Goal: Transaction & Acquisition: Obtain resource

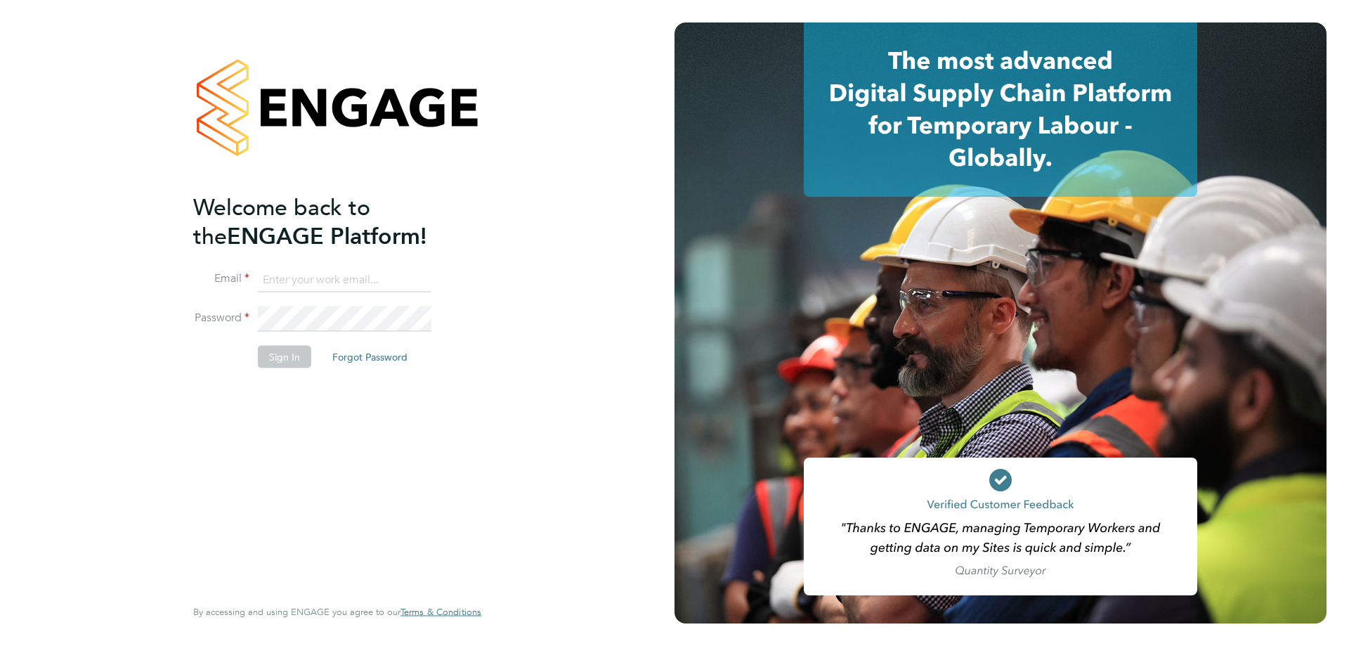
type input "commercial@dannysullivan.co.uk"
click at [263, 360] on button "Sign In" at bounding box center [284, 357] width 53 height 22
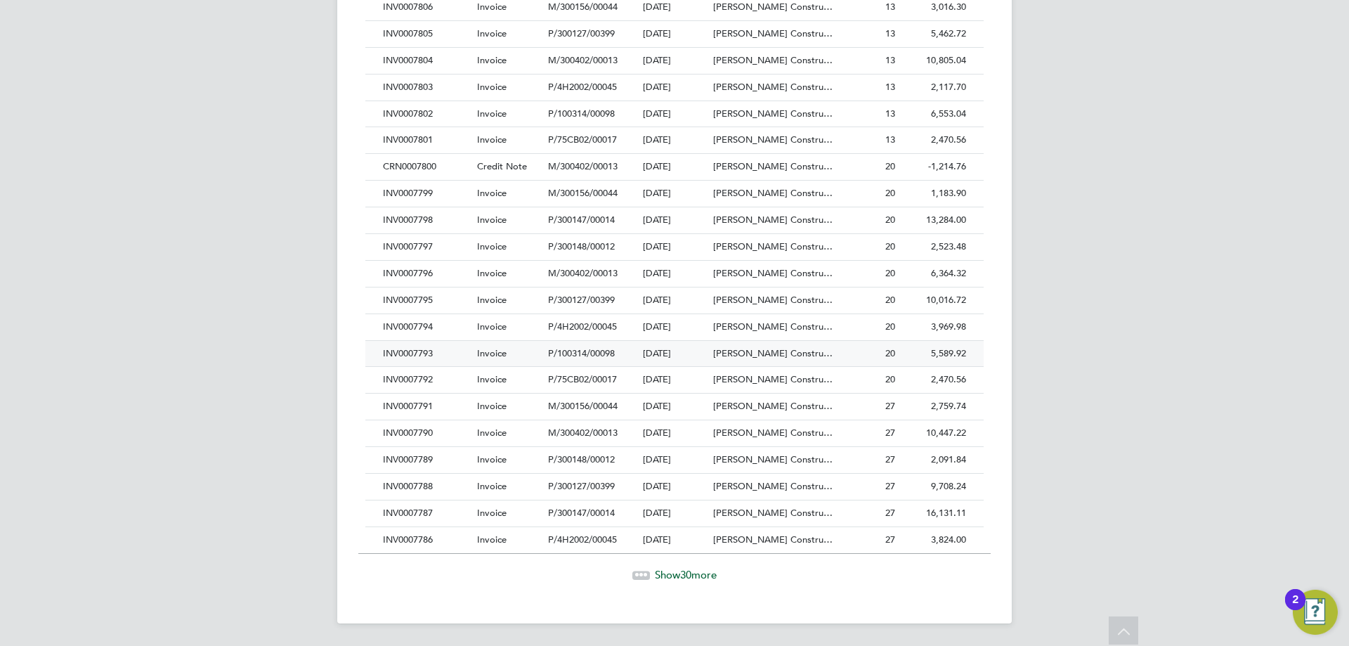
click at [431, 349] on div "INV0007793" at bounding box center [426, 354] width 94 height 26
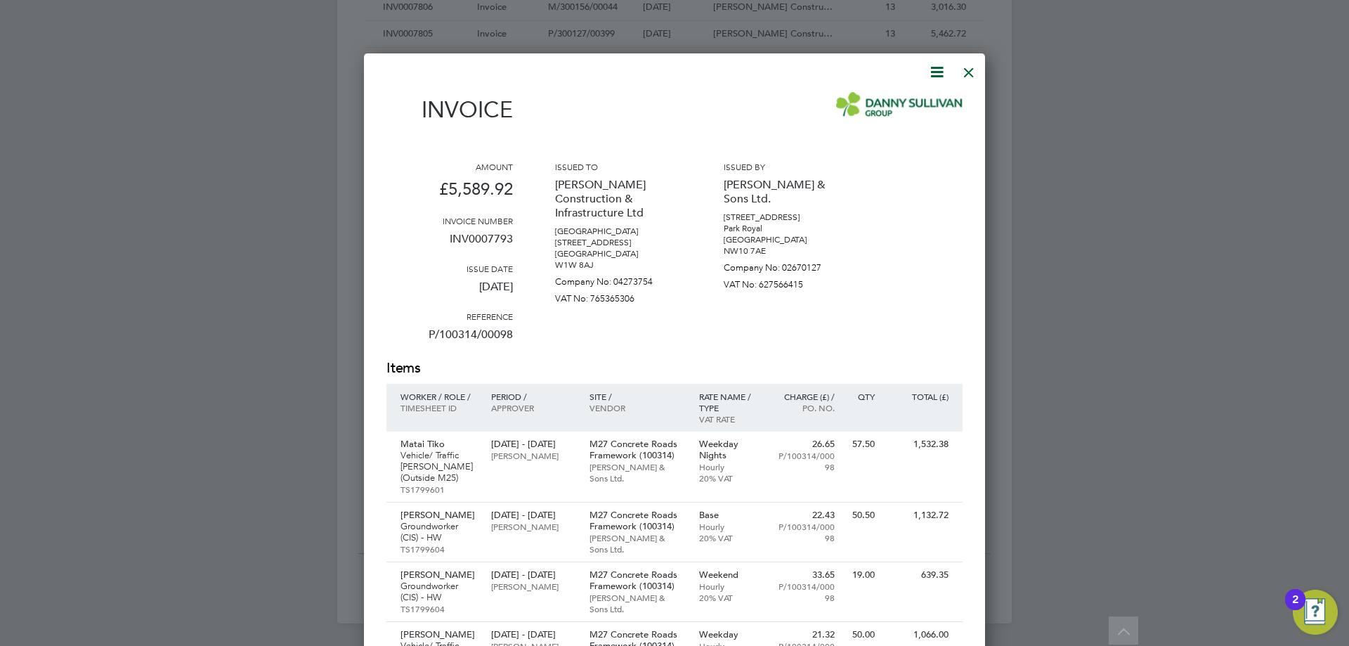
click at [932, 67] on icon at bounding box center [937, 72] width 18 height 18
click at [909, 106] on li "Download Invoice" at bounding box center [894, 106] width 97 height 20
click at [974, 65] on div at bounding box center [968, 68] width 25 height 25
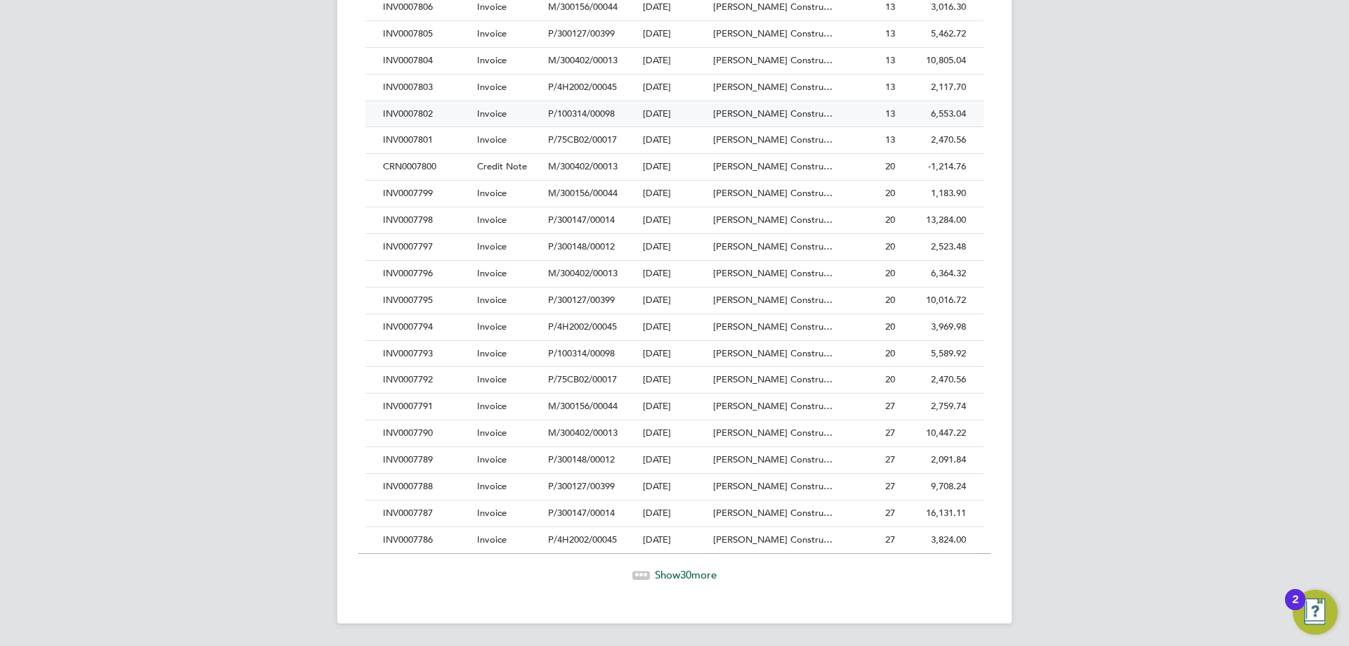
click at [436, 109] on div "INV0007802" at bounding box center [426, 114] width 94 height 26
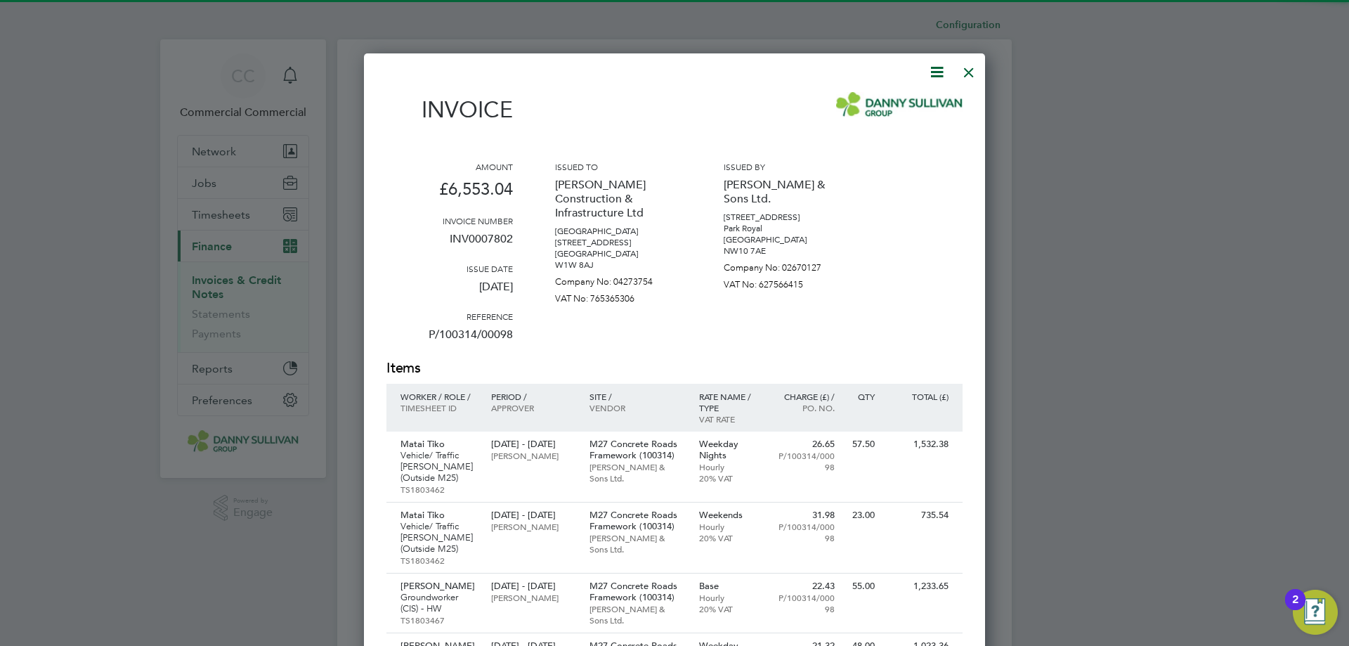
click at [930, 65] on icon at bounding box center [937, 72] width 18 height 18
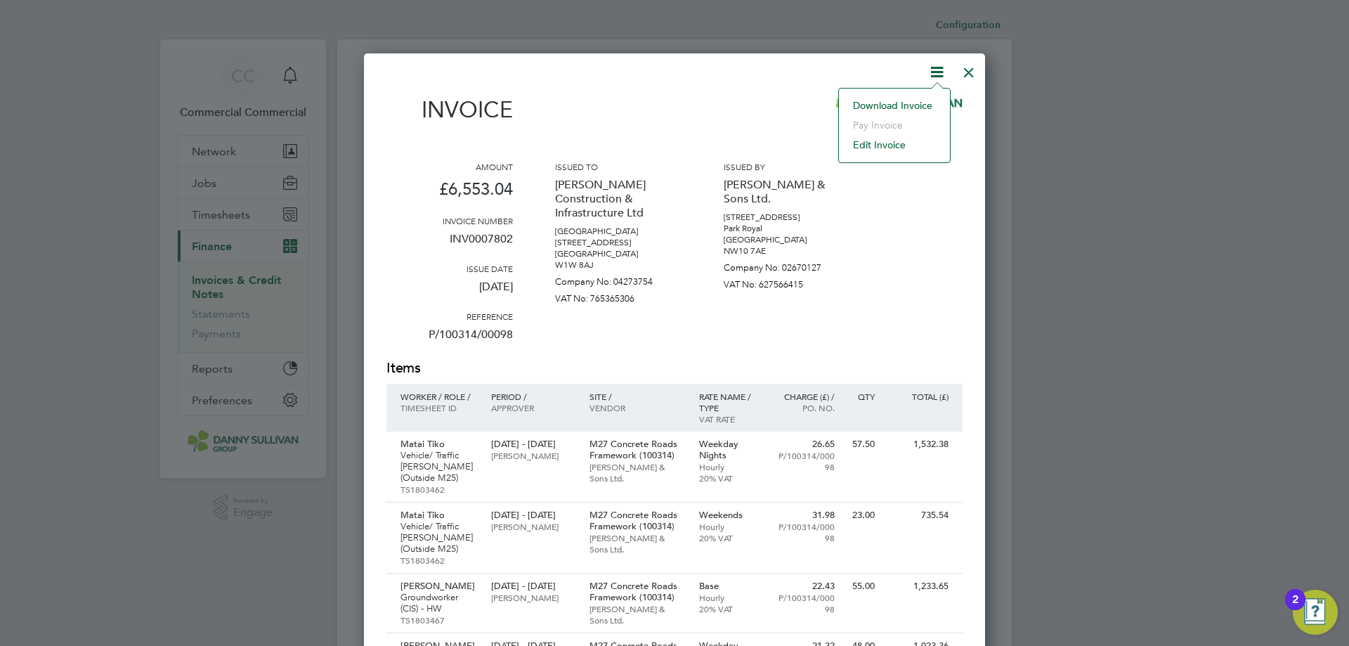
click at [873, 109] on li "Download Invoice" at bounding box center [894, 106] width 97 height 20
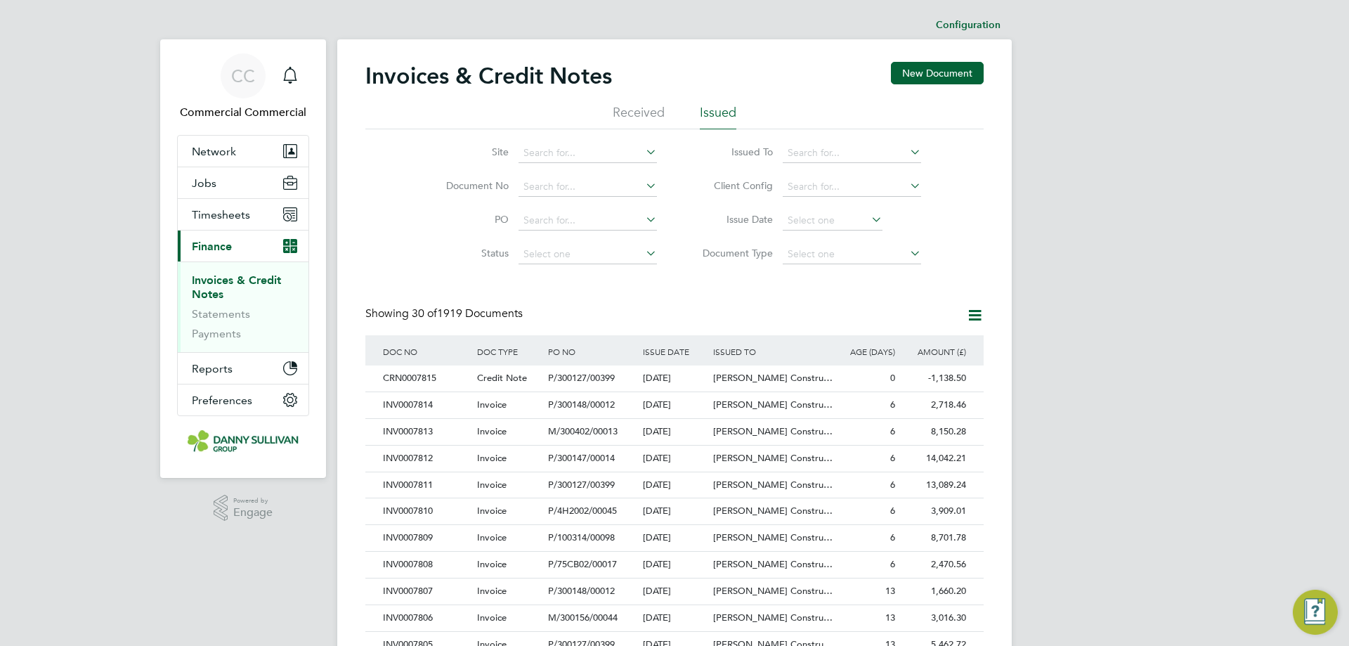
click at [738, 306] on div "Invoices & Credit Notes New Document Received Issued Site Document No PO Status…" at bounding box center [674, 627] width 618 height 1130
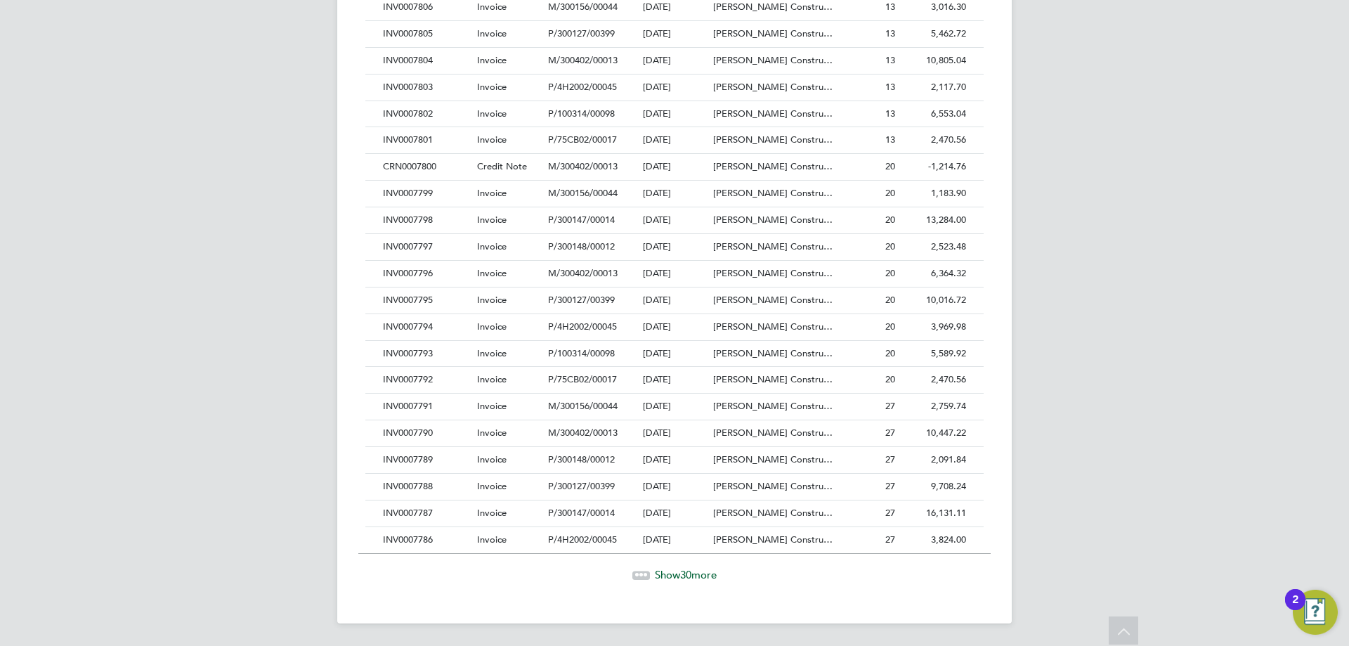
click at [708, 573] on span "Show 30 more" at bounding box center [686, 574] width 62 height 13
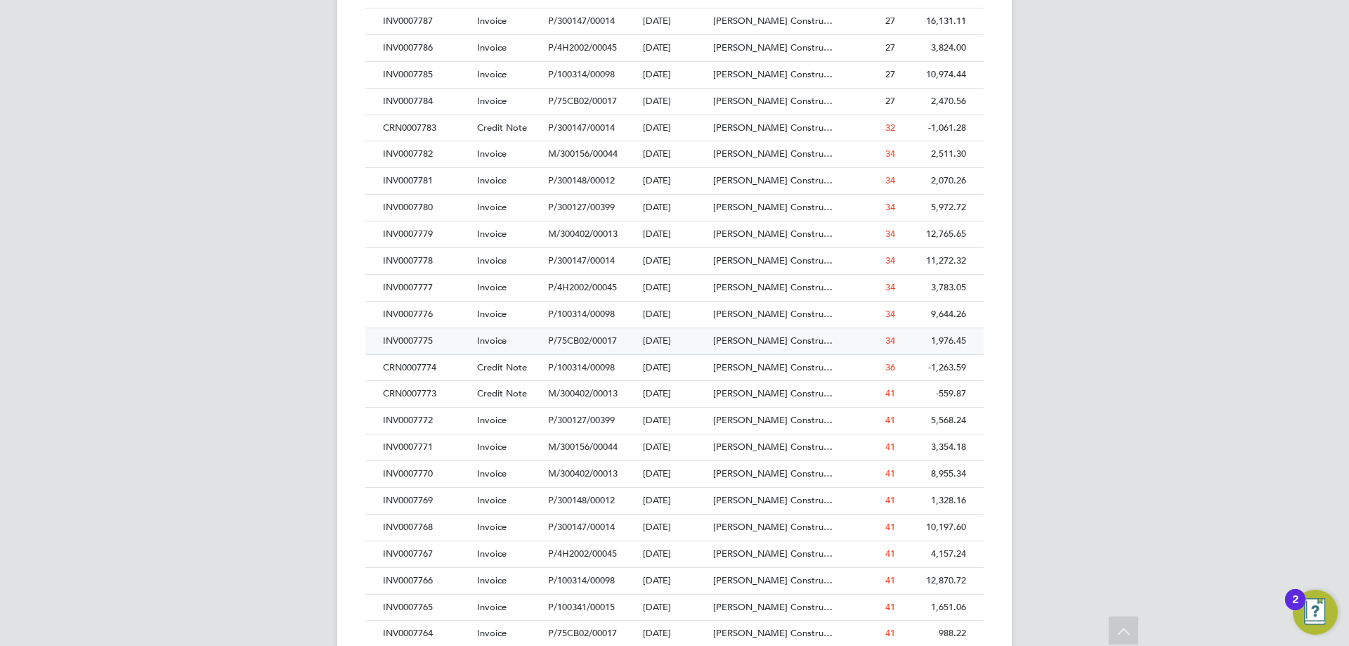
click at [483, 343] on span "Invoice" at bounding box center [492, 340] width 30 height 12
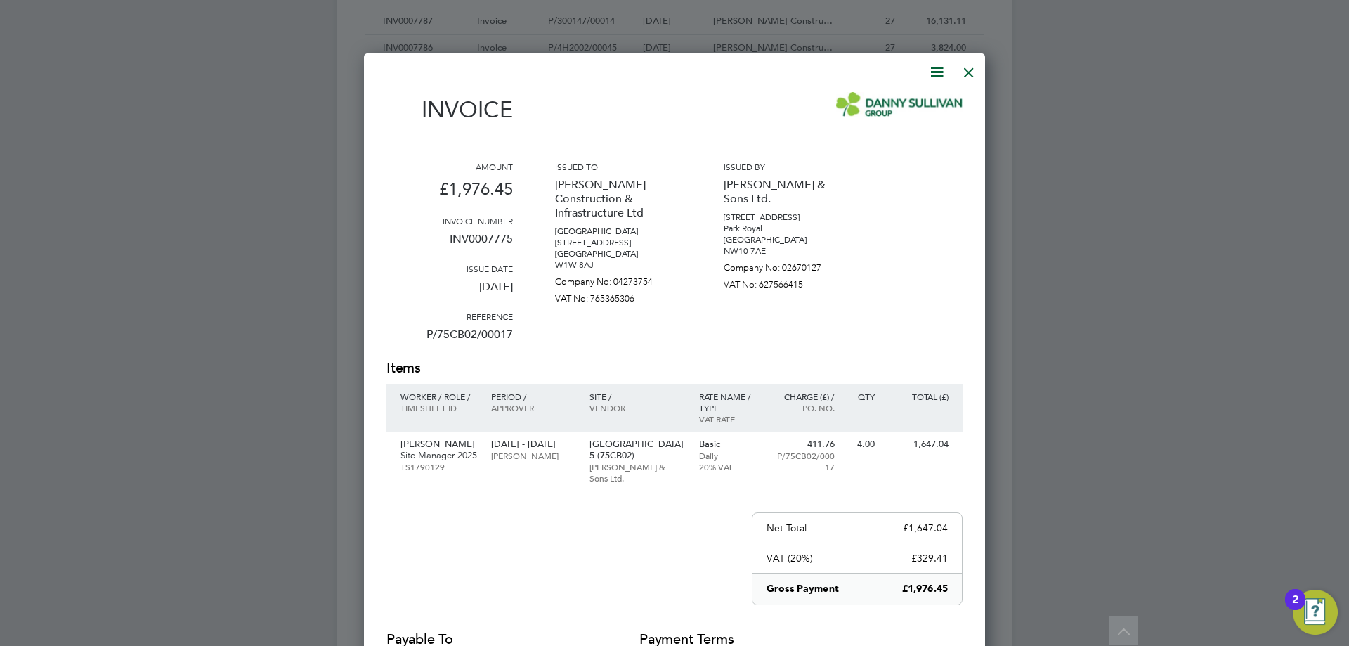
drag, startPoint x: 934, startPoint y: 72, endPoint x: 919, endPoint y: 84, distance: 19.0
click at [934, 72] on icon at bounding box center [937, 72] width 18 height 18
click at [902, 103] on li "Download Invoice" at bounding box center [894, 106] width 97 height 20
click at [937, 67] on icon at bounding box center [937, 72] width 18 height 18
click at [915, 100] on li "Download Invoice" at bounding box center [894, 106] width 97 height 20
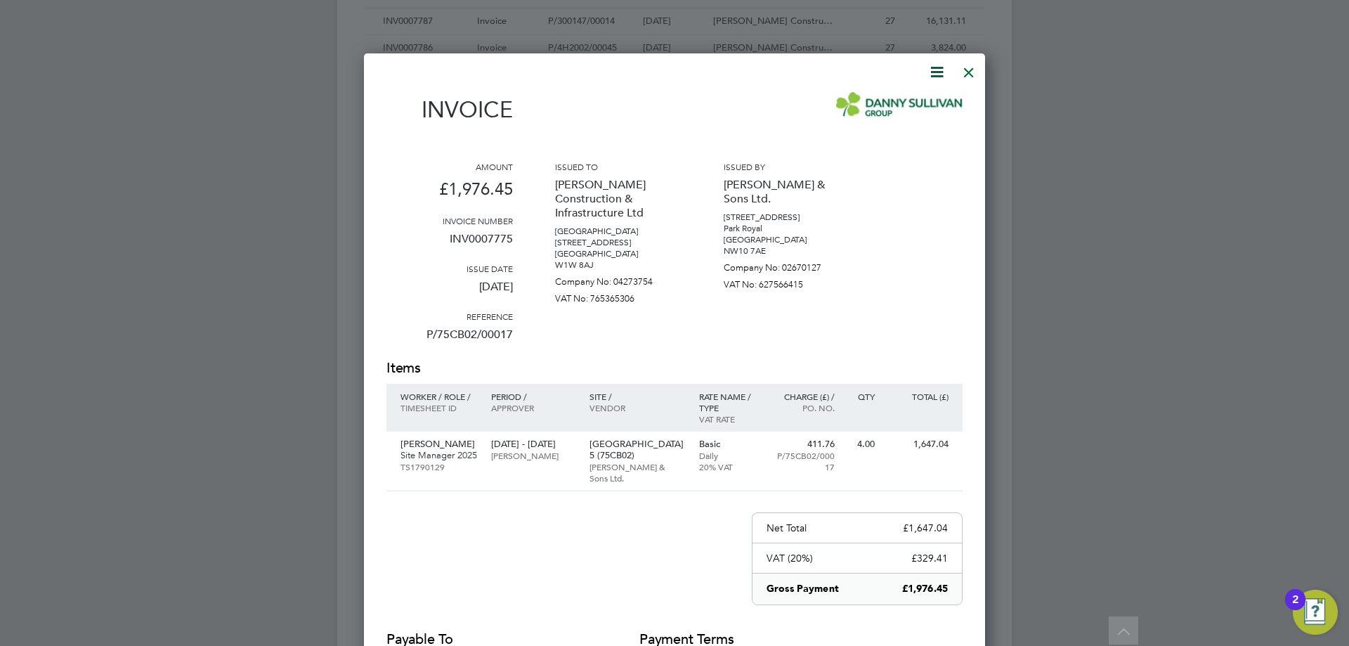
drag, startPoint x: 977, startPoint y: 68, endPoint x: 830, endPoint y: 216, distance: 208.7
click at [977, 68] on div at bounding box center [968, 68] width 25 height 25
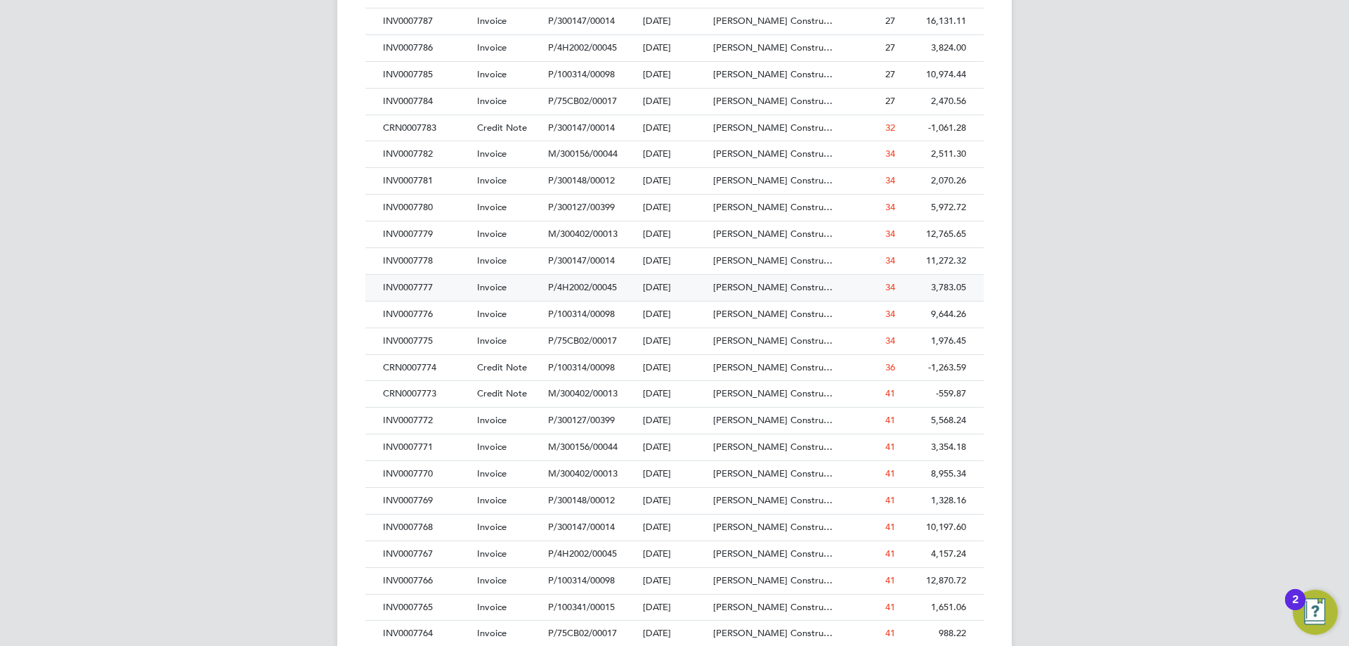
click at [417, 296] on div "INV0007777" at bounding box center [426, 288] width 94 height 26
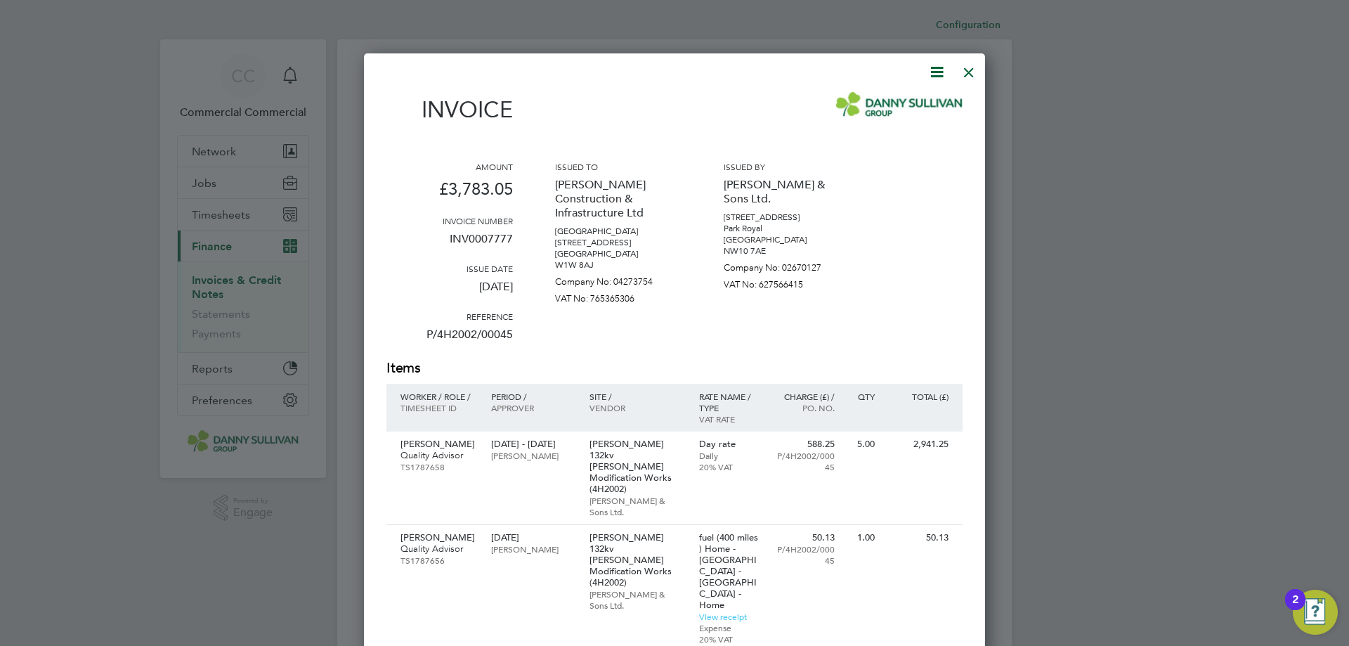
click at [937, 68] on icon at bounding box center [937, 72] width 18 height 18
click at [902, 100] on li "Download Invoice" at bounding box center [894, 106] width 97 height 20
click at [964, 67] on div at bounding box center [968, 68] width 25 height 25
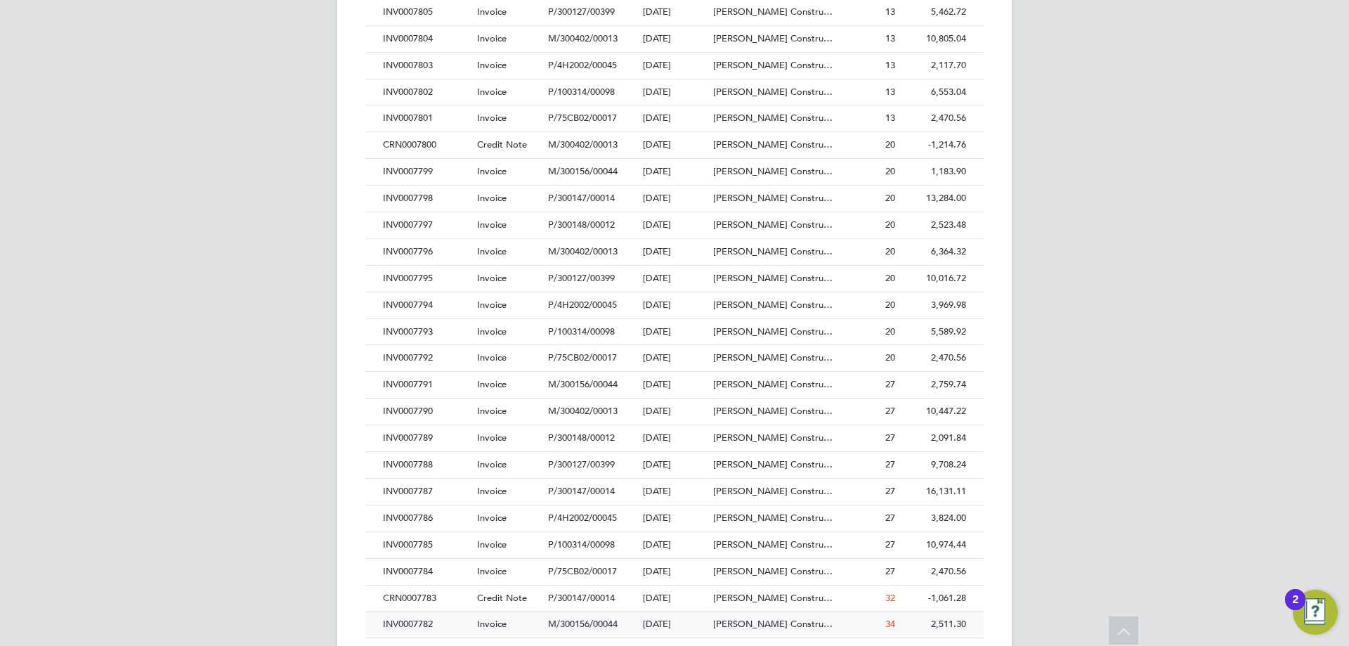
click at [440, 623] on div "INV0007782" at bounding box center [426, 624] width 94 height 26
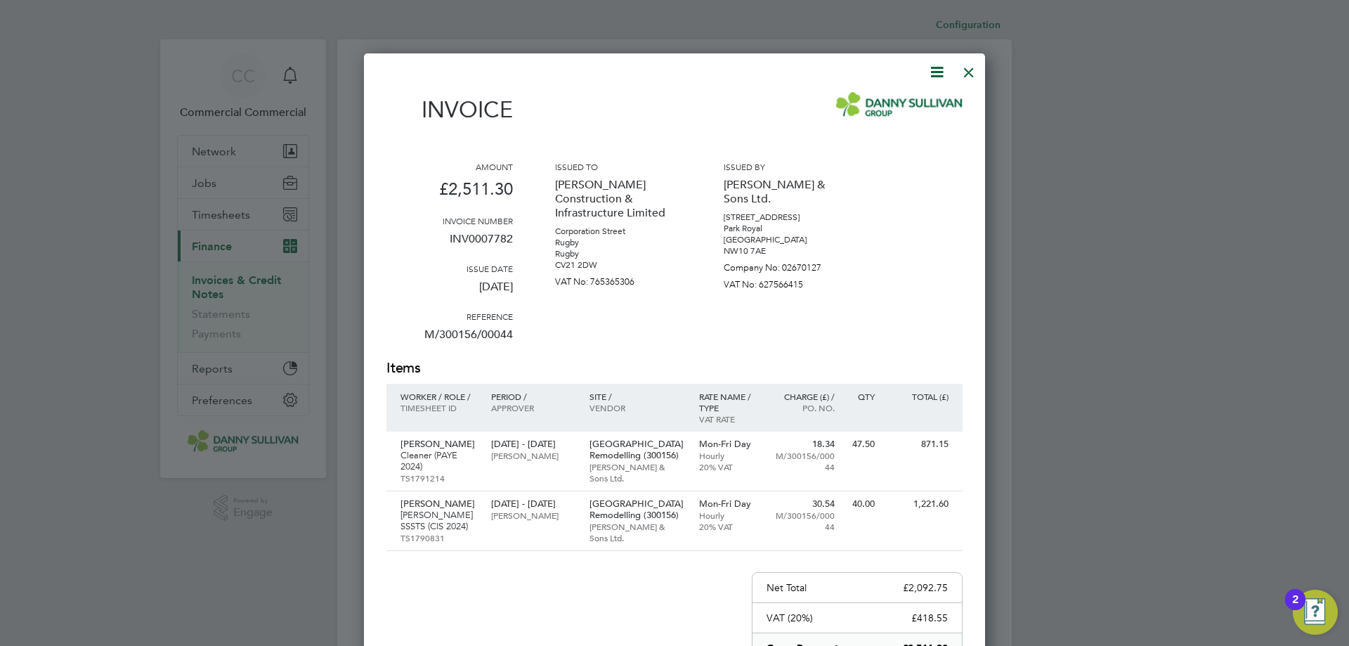
click at [929, 65] on icon at bounding box center [937, 72] width 18 height 18
click at [908, 100] on li "Download Invoice" at bounding box center [894, 106] width 97 height 20
drag, startPoint x: 972, startPoint y: 69, endPoint x: 617, endPoint y: 303, distance: 425.0
click at [972, 68] on div at bounding box center [968, 68] width 25 height 25
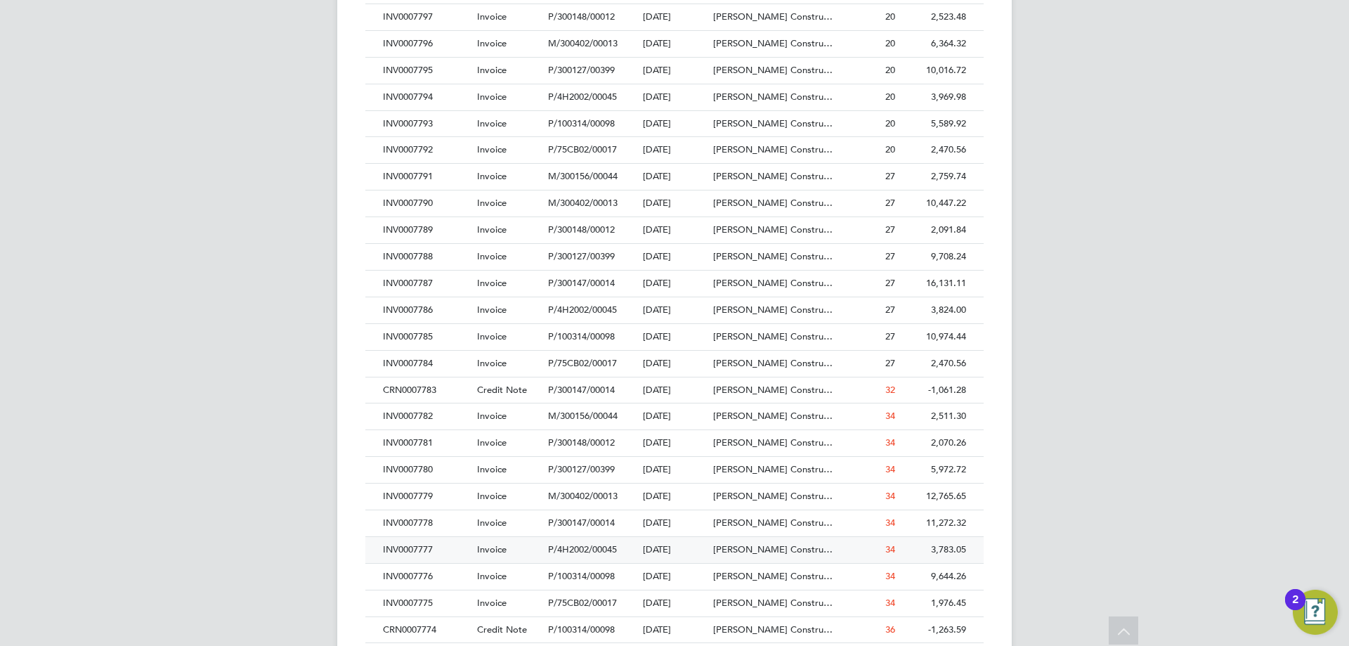
scroll to position [843, 0]
click at [429, 488] on div "INV0007779" at bounding box center [426, 494] width 94 height 26
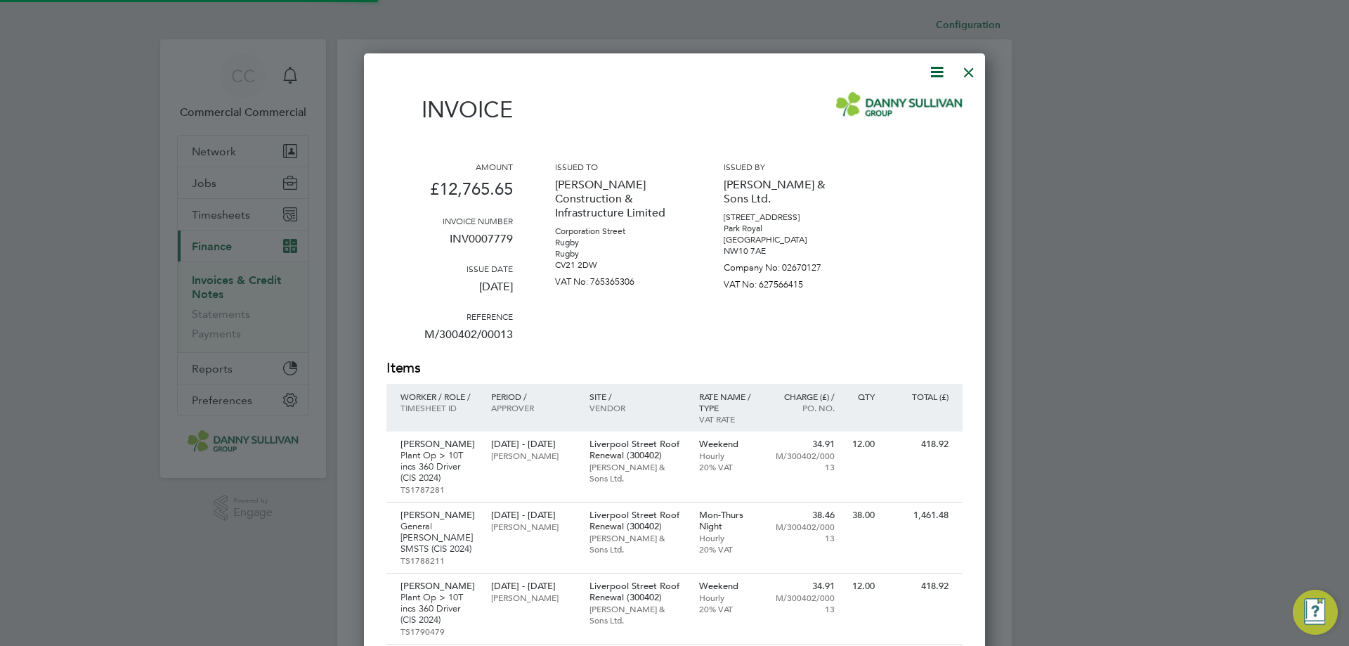
scroll to position [1572, 622]
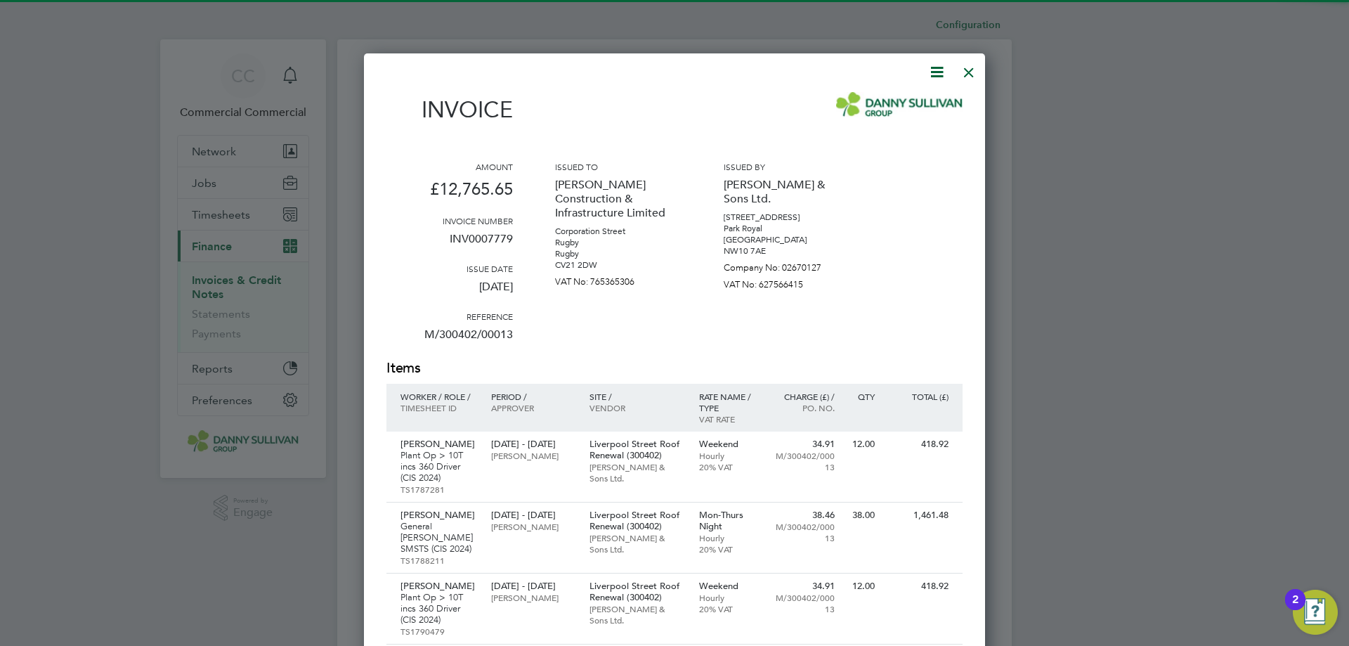
click at [940, 72] on icon at bounding box center [937, 72] width 18 height 18
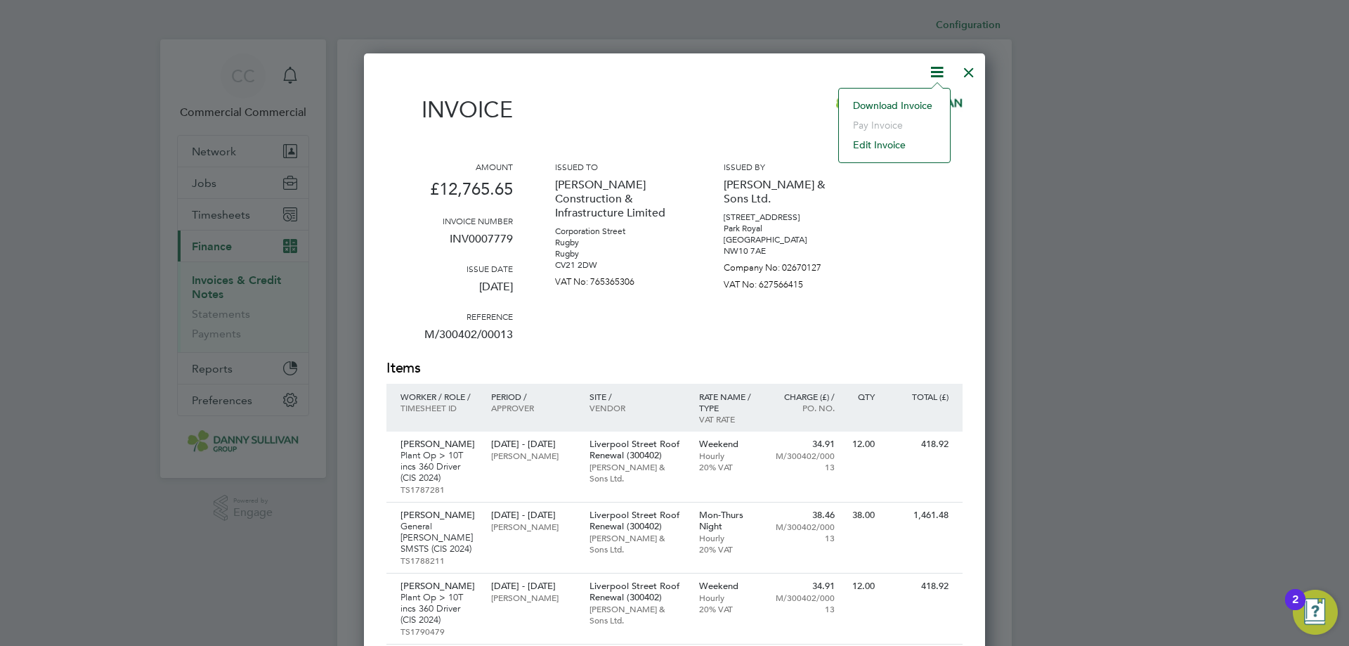
click at [881, 112] on li "Download Invoice" at bounding box center [894, 106] width 97 height 20
click at [976, 74] on div at bounding box center [968, 68] width 25 height 25
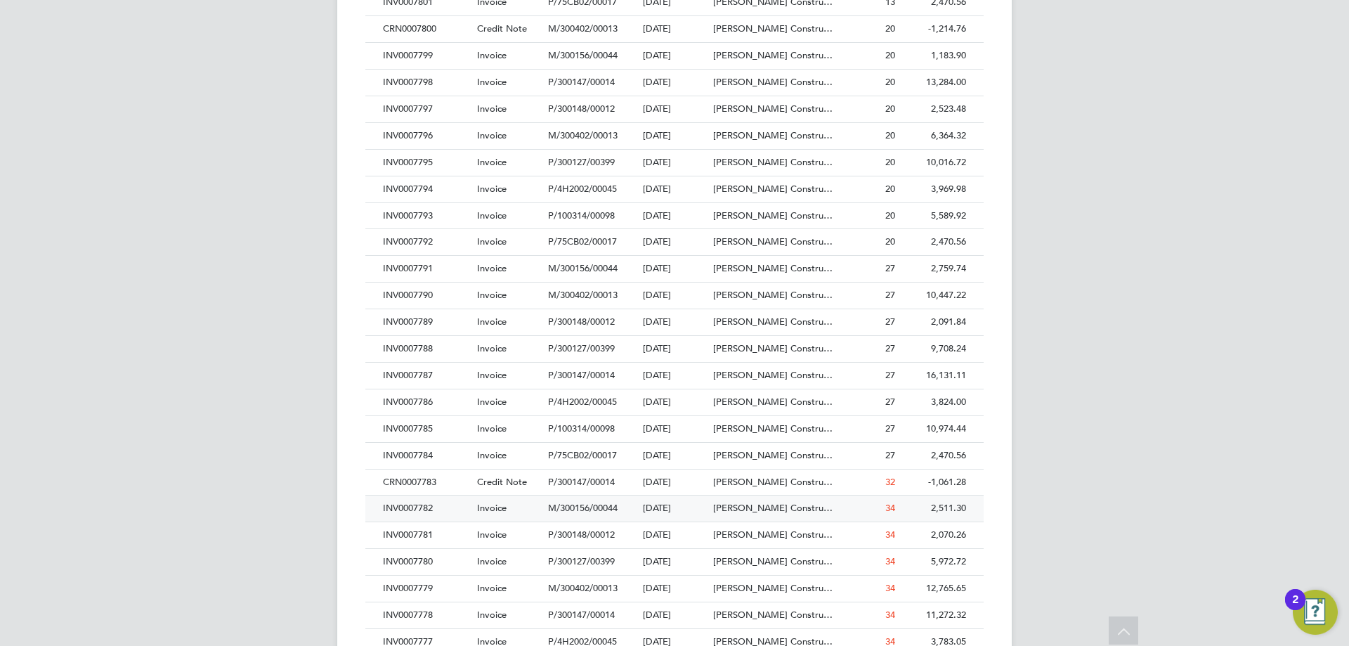
scroll to position [843, 0]
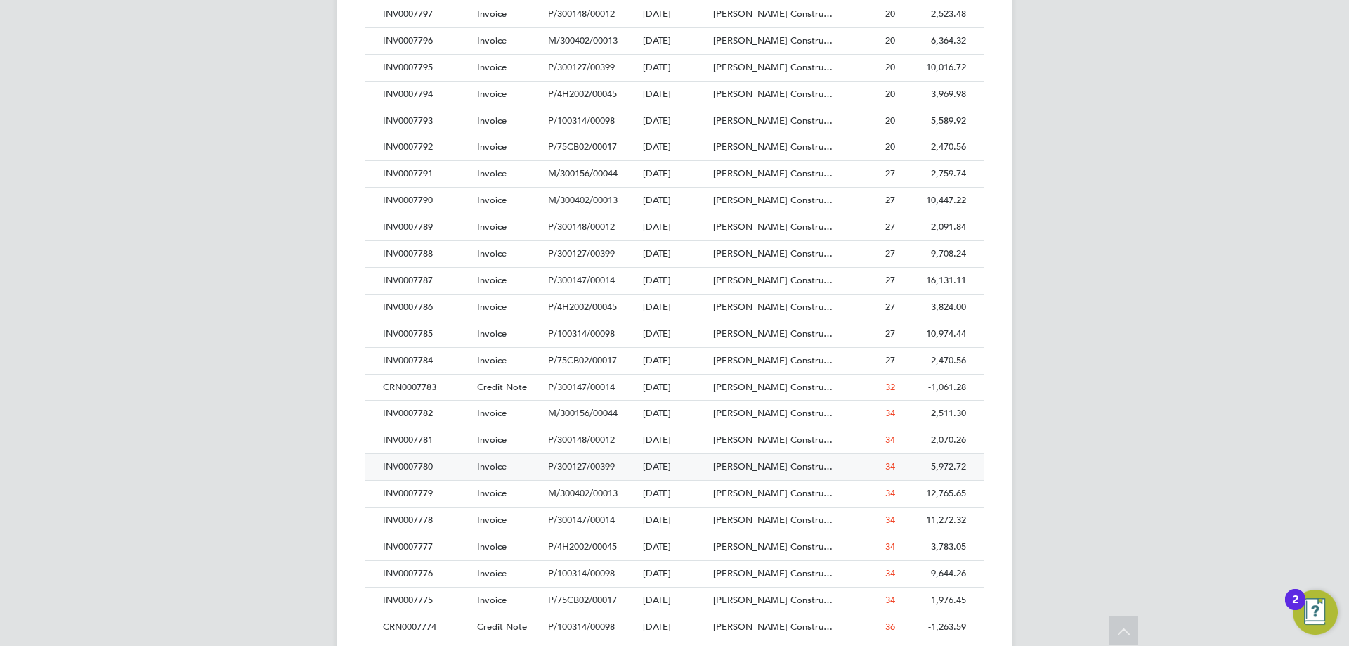
click at [417, 471] on div "INV0007780" at bounding box center [426, 467] width 94 height 26
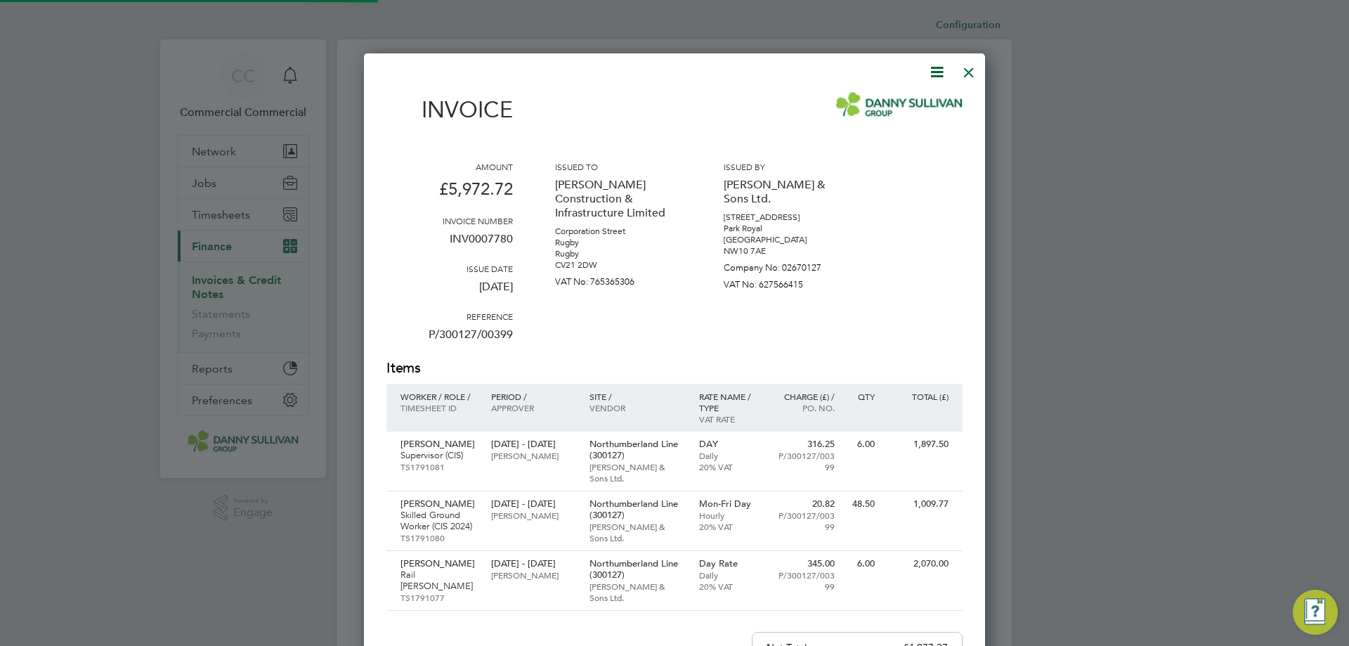
scroll to position [862, 622]
click at [935, 67] on icon at bounding box center [937, 72] width 18 height 18
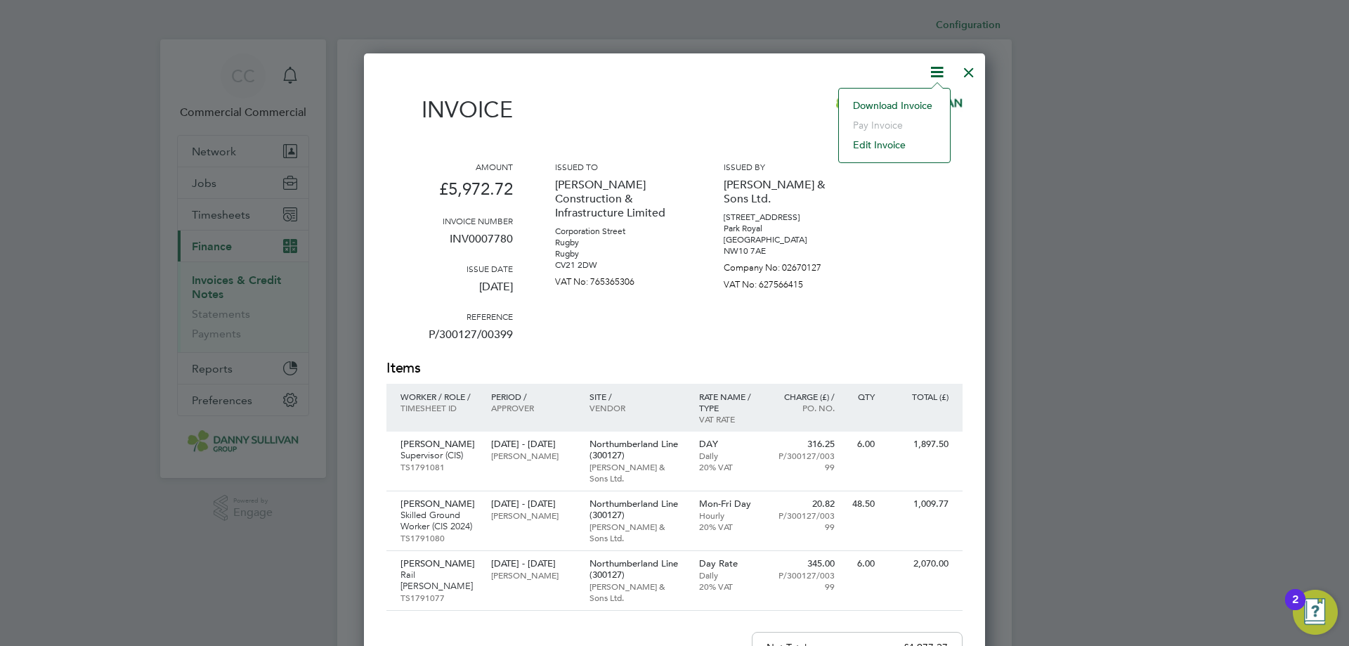
click at [861, 101] on li "Download Invoice" at bounding box center [894, 106] width 97 height 20
drag, startPoint x: 977, startPoint y: 66, endPoint x: 965, endPoint y: 75, distance: 14.5
click at [976, 66] on div at bounding box center [968, 68] width 25 height 25
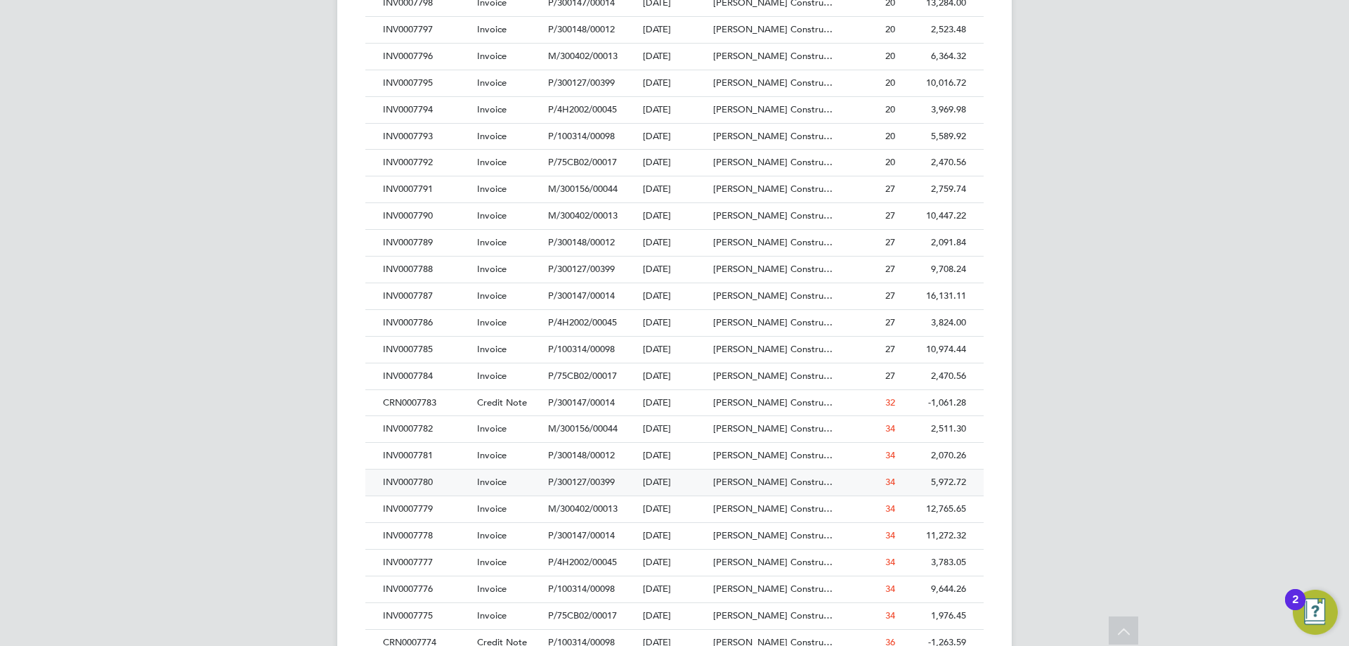
scroll to position [843, 0]
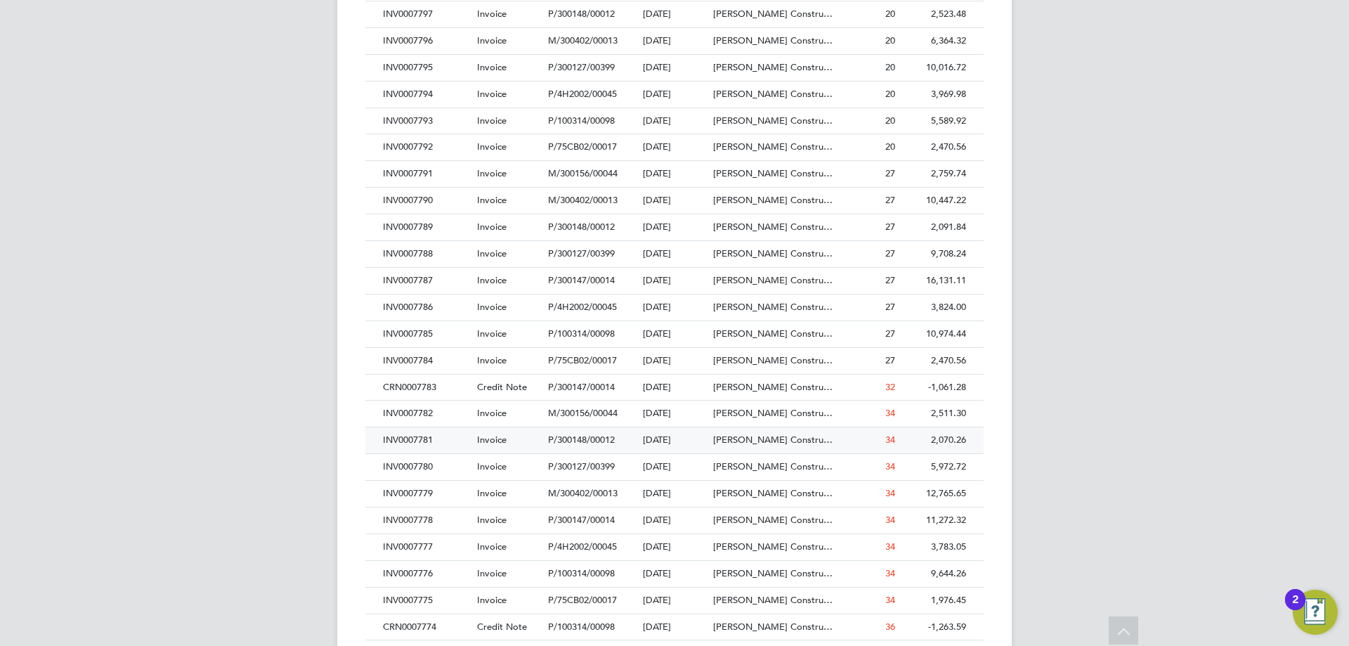
click at [414, 444] on div "INV0007781" at bounding box center [426, 440] width 94 height 26
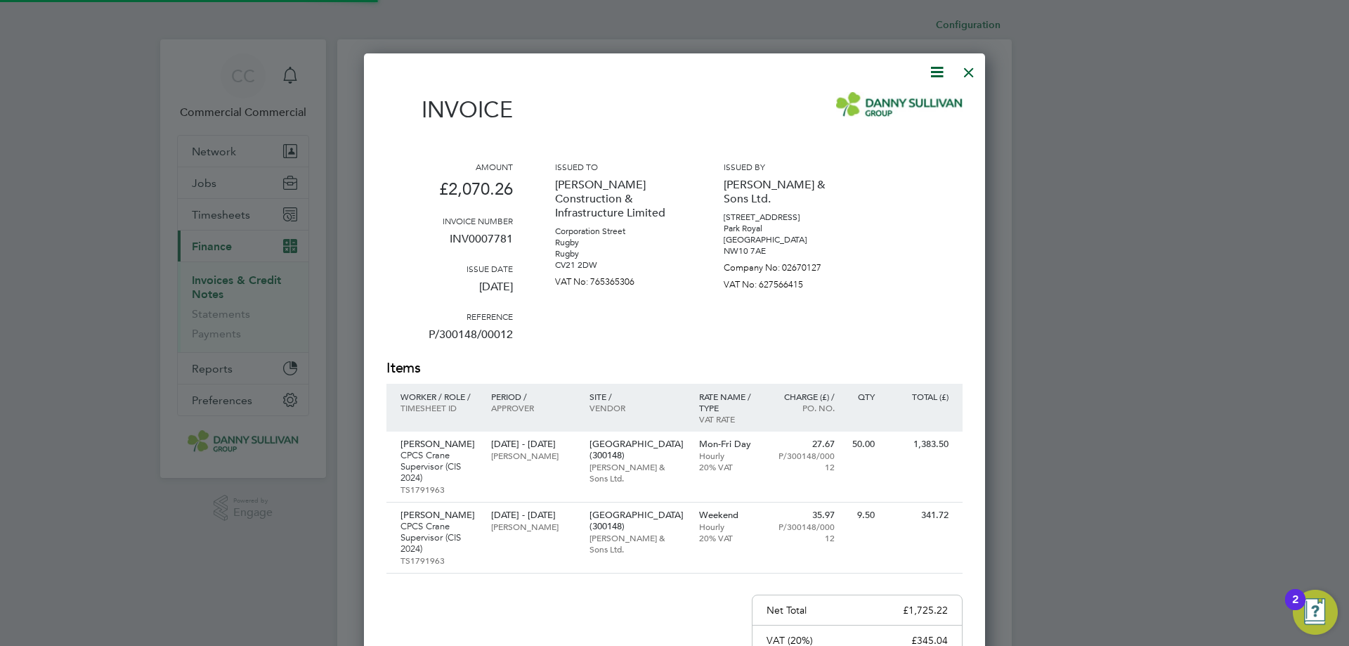
scroll to position [825, 622]
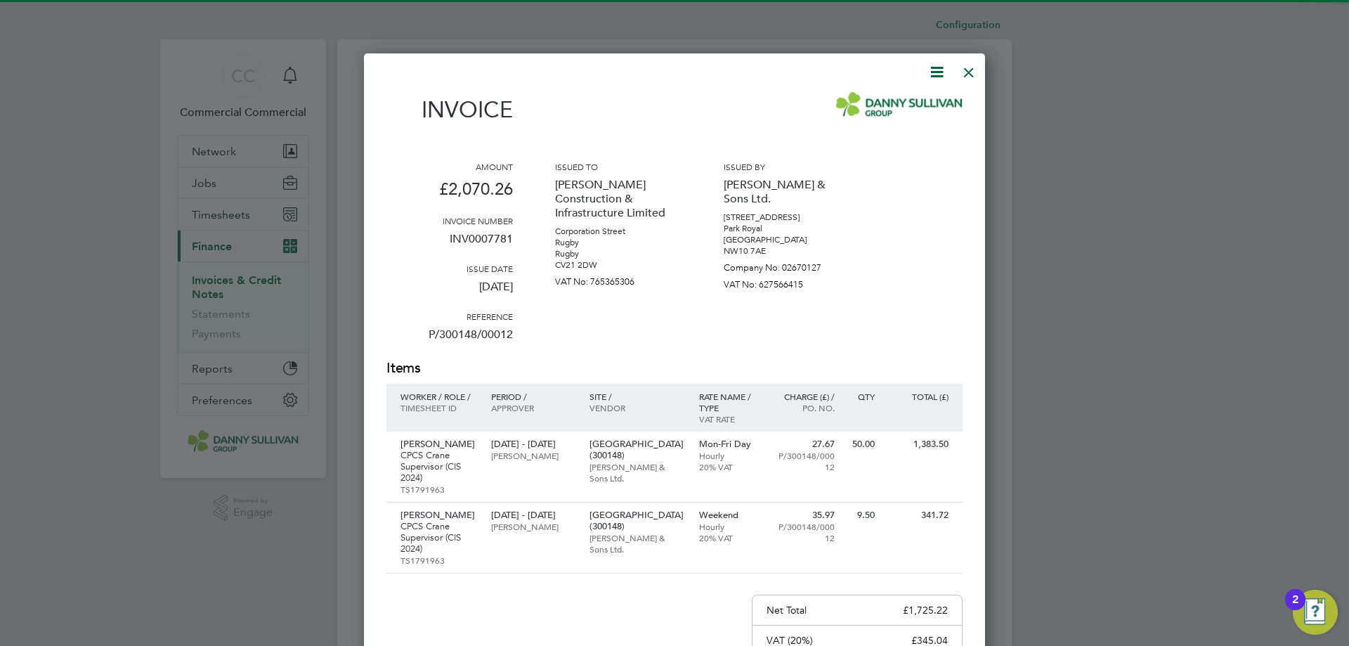
click at [924, 66] on div at bounding box center [665, 72] width 559 height 18
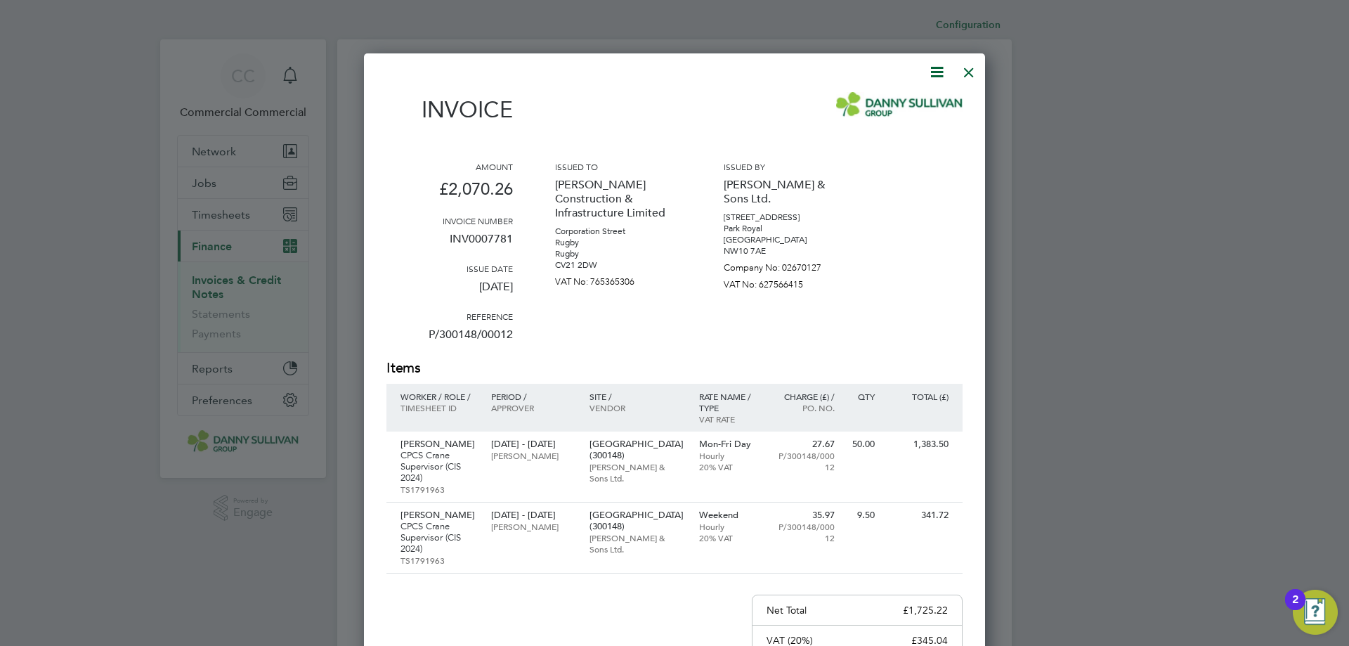
click at [934, 66] on icon at bounding box center [937, 72] width 18 height 18
click at [867, 103] on li "Download Invoice" at bounding box center [894, 106] width 97 height 20
drag, startPoint x: 967, startPoint y: 62, endPoint x: 813, endPoint y: 252, distance: 244.7
click at [967, 62] on div at bounding box center [968, 68] width 25 height 25
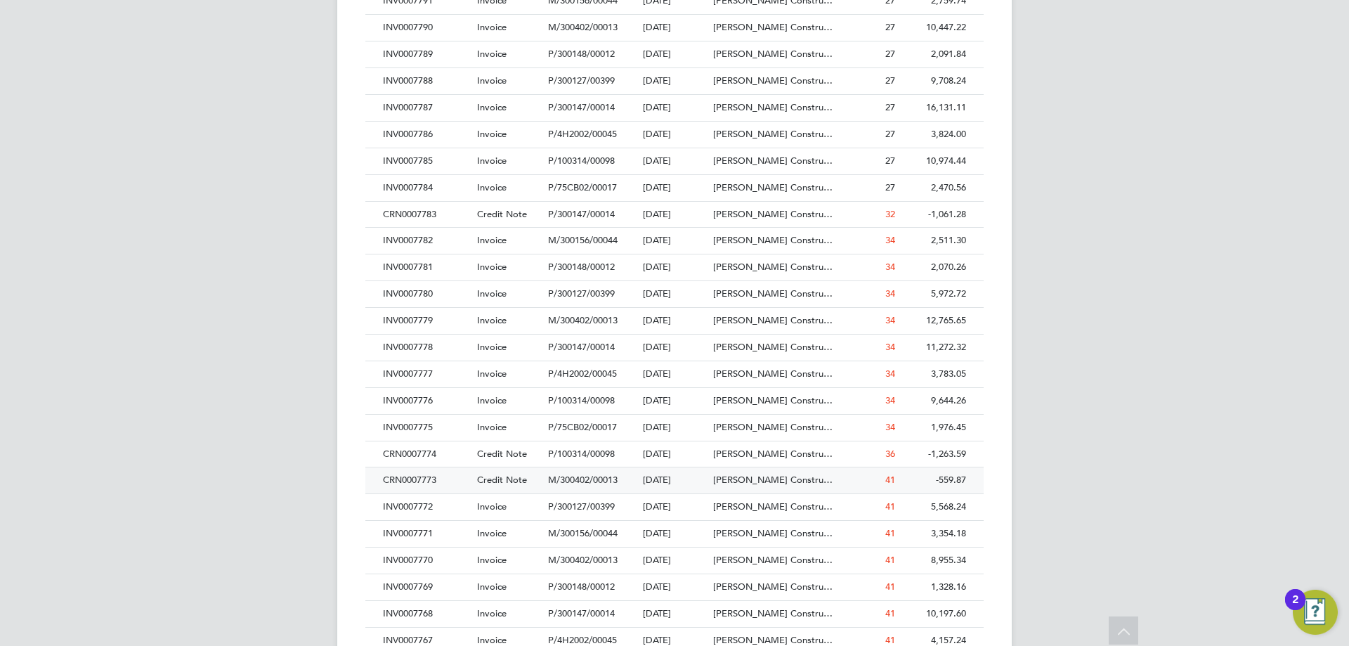
scroll to position [1050, 0]
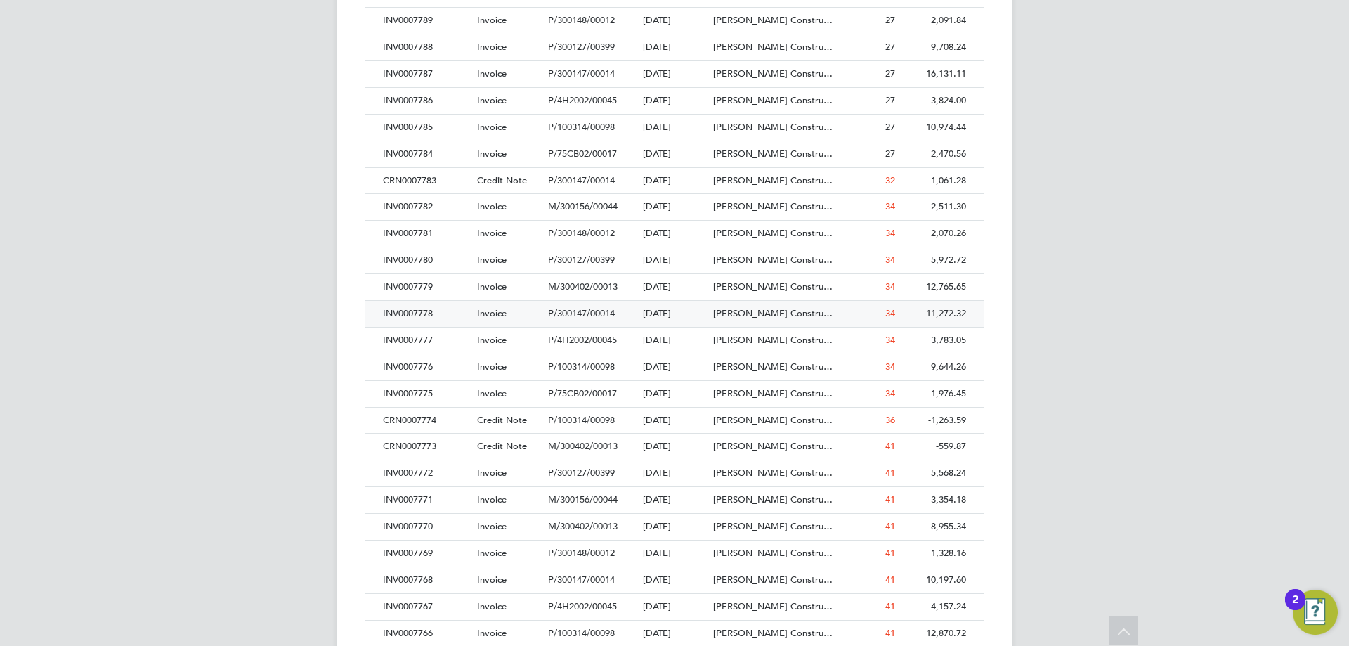
click at [440, 309] on div "INV0007778" at bounding box center [426, 314] width 94 height 26
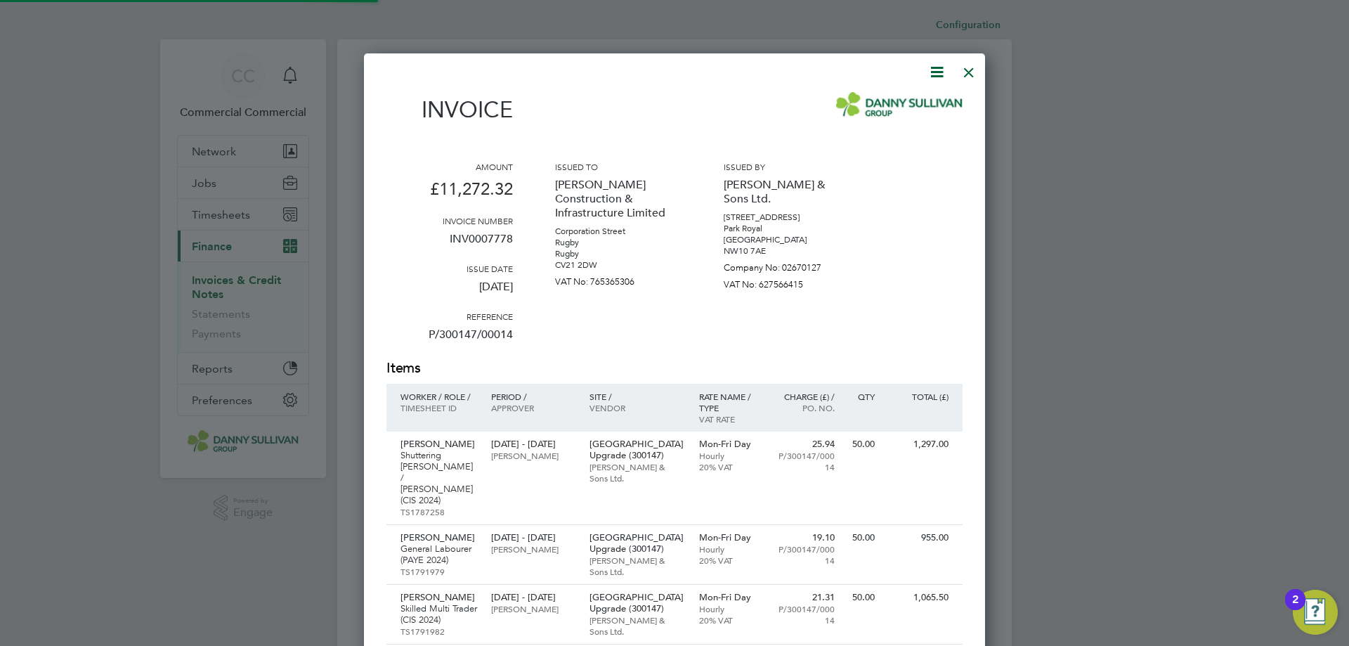
scroll to position [1441, 622]
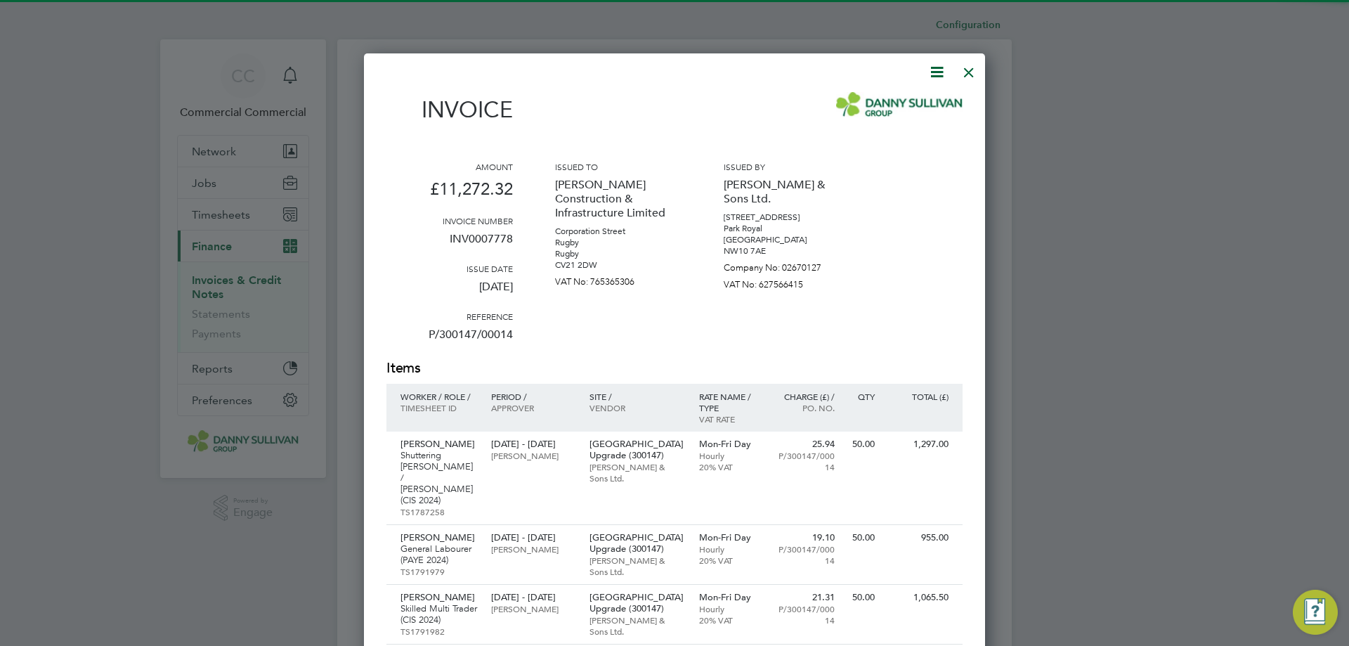
click at [939, 65] on icon at bounding box center [937, 72] width 18 height 18
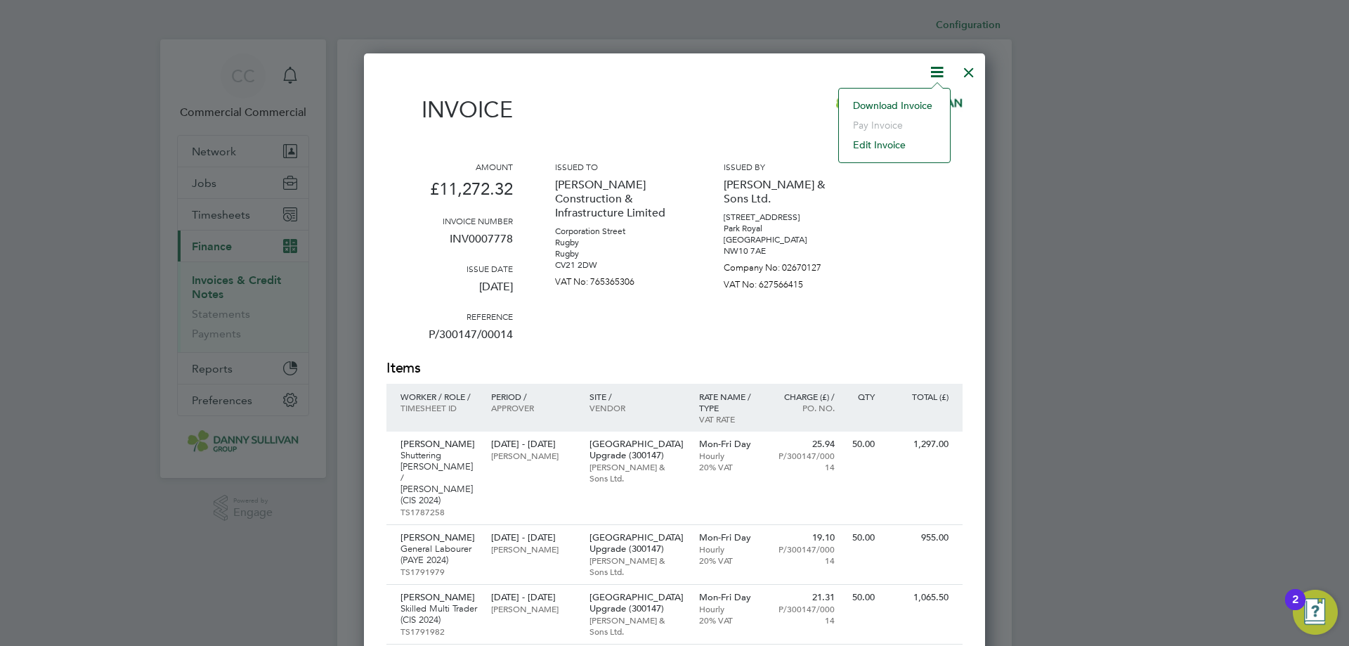
click at [916, 95] on div "Download Invoice Pay invoice Edit invoice" at bounding box center [894, 125] width 112 height 75
click at [916, 103] on img at bounding box center [899, 104] width 126 height 25
click at [938, 64] on icon at bounding box center [937, 72] width 18 height 18
click at [899, 102] on li "Download Invoice" at bounding box center [894, 106] width 97 height 20
click at [972, 73] on div at bounding box center [968, 68] width 25 height 25
